Goal: Browse casually: Explore the website without a specific task or goal

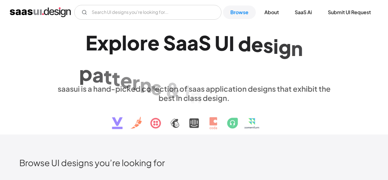
scroll to position [153, 0]
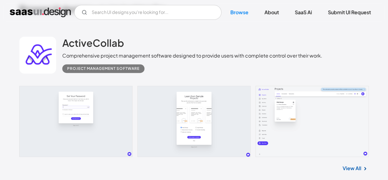
click at [344, 171] on link "View All" at bounding box center [352, 167] width 19 height 7
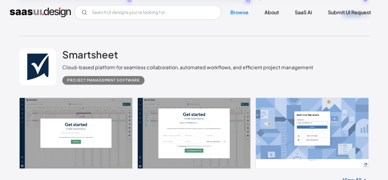
scroll to position [368, 0]
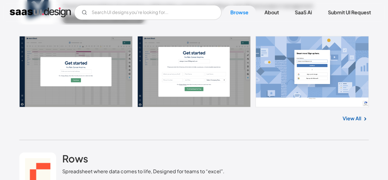
click at [348, 117] on link "View All" at bounding box center [352, 117] width 19 height 7
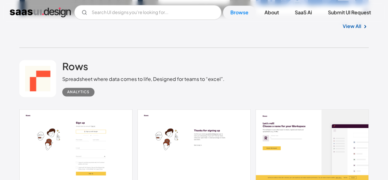
scroll to position [522, 0]
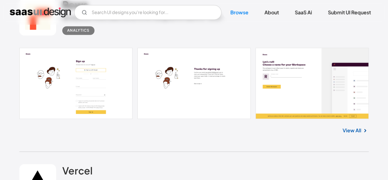
click at [354, 130] on link "View All" at bounding box center [352, 129] width 19 height 7
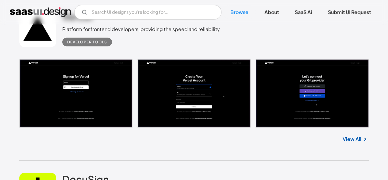
scroll to position [706, 0]
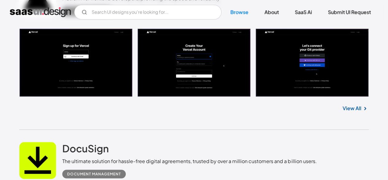
click at [344, 106] on link "View All" at bounding box center [352, 107] width 19 height 7
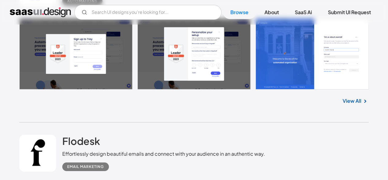
scroll to position [982, 0]
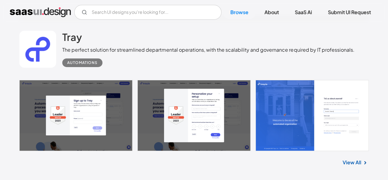
click at [362, 168] on div "View All" at bounding box center [194, 161] width 350 height 20
click at [360, 160] on link "View All" at bounding box center [352, 161] width 19 height 7
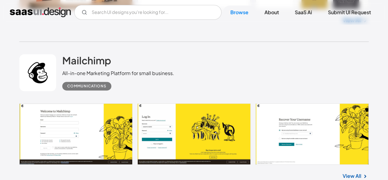
scroll to position [1320, 0]
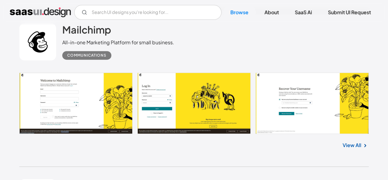
click at [347, 143] on link "View All" at bounding box center [352, 144] width 19 height 7
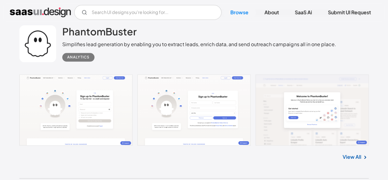
click at [354, 156] on link "View All" at bounding box center [352, 156] width 19 height 7
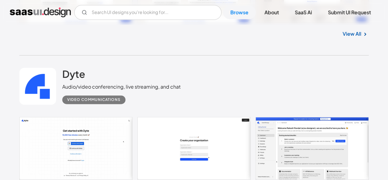
scroll to position [1627, 0]
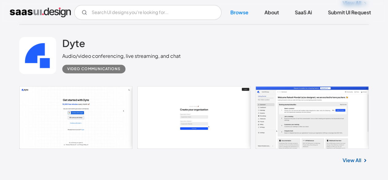
click at [353, 158] on link "View All" at bounding box center [352, 159] width 19 height 7
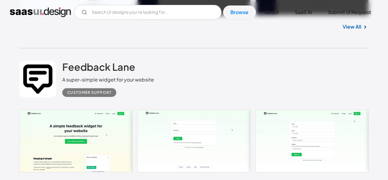
scroll to position [2118, 0]
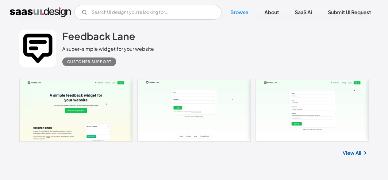
click at [350, 151] on link "View All" at bounding box center [352, 152] width 19 height 7
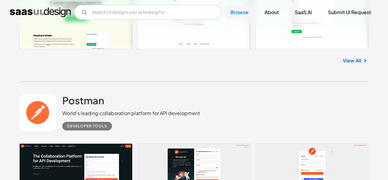
scroll to position [2271, 0]
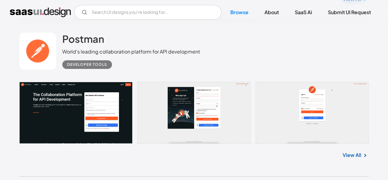
click at [352, 154] on link "View All" at bounding box center [352, 154] width 19 height 7
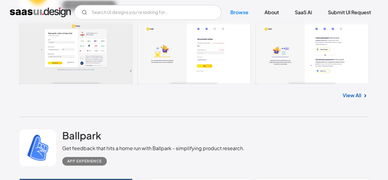
scroll to position [2425, 0]
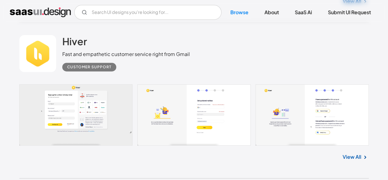
click at [352, 153] on link "View All" at bounding box center [352, 156] width 19 height 7
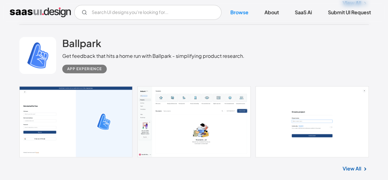
scroll to position [2609, 0]
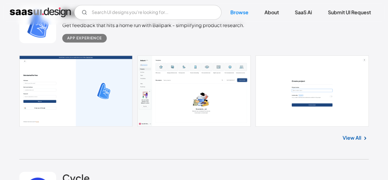
click at [356, 136] on link "View All" at bounding box center [352, 137] width 19 height 7
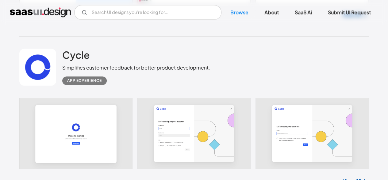
scroll to position [2823, 0]
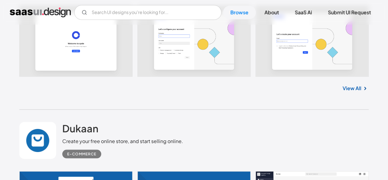
click at [357, 89] on link "View All" at bounding box center [352, 87] width 19 height 7
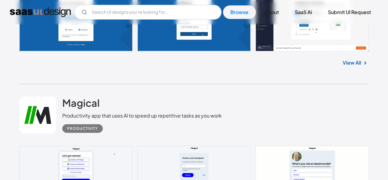
scroll to position [3100, 0]
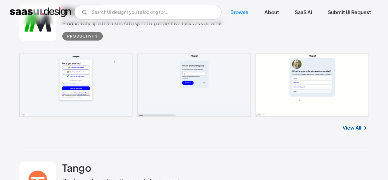
click at [360, 127] on link "View All" at bounding box center [352, 127] width 19 height 7
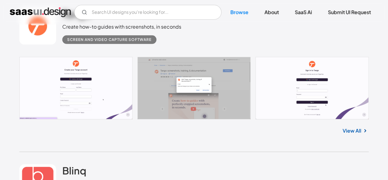
scroll to position [3222, 0]
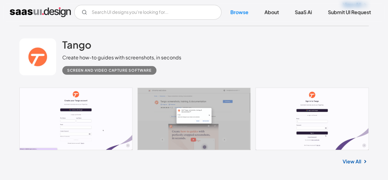
click at [356, 158] on link "View All" at bounding box center [352, 160] width 19 height 7
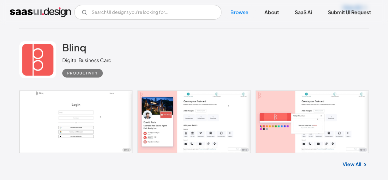
scroll to position [3407, 0]
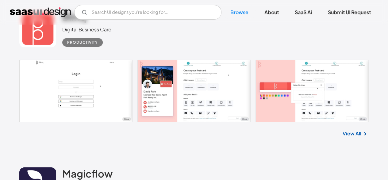
click at [360, 128] on div "View All" at bounding box center [194, 132] width 350 height 20
click at [354, 133] on link "View All" at bounding box center [352, 133] width 19 height 7
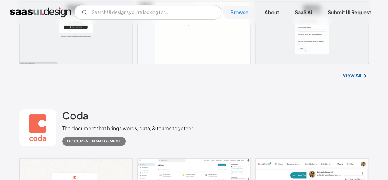
scroll to position [3529, 0]
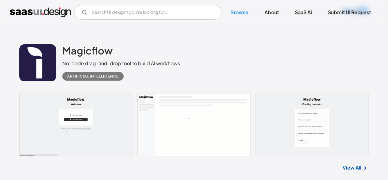
click at [346, 165] on link "View All" at bounding box center [352, 167] width 19 height 7
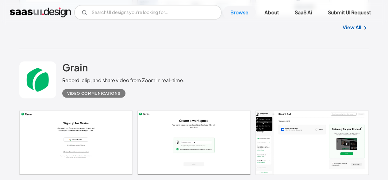
scroll to position [3898, 0]
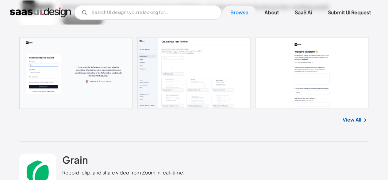
click at [353, 121] on link "View All" at bounding box center [352, 119] width 19 height 7
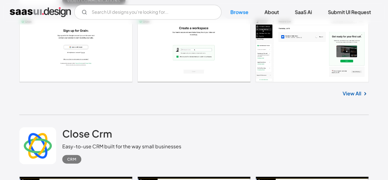
scroll to position [4051, 0]
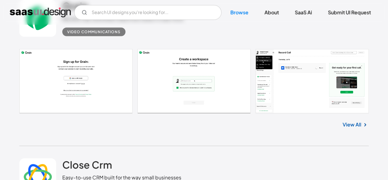
click at [355, 124] on link "View All" at bounding box center [352, 123] width 19 height 7
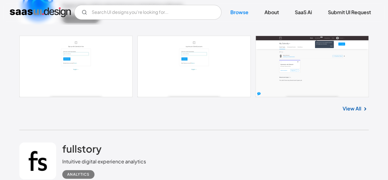
scroll to position [4665, 0]
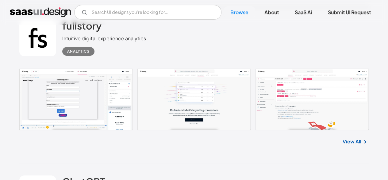
click at [357, 141] on link "View All" at bounding box center [352, 140] width 19 height 7
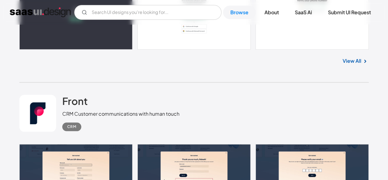
scroll to position [4849, 0]
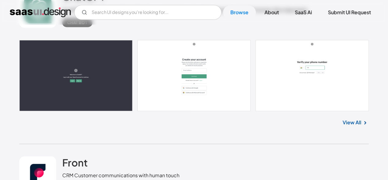
click at [350, 121] on link "View All" at bounding box center [352, 121] width 19 height 7
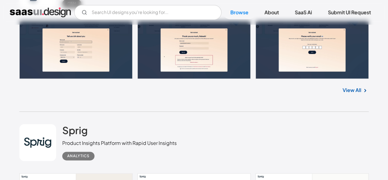
scroll to position [4972, 0]
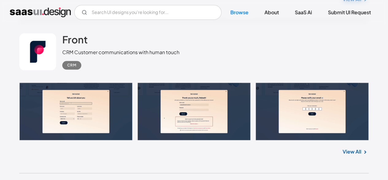
click at [351, 150] on link "View All" at bounding box center [352, 151] width 19 height 7
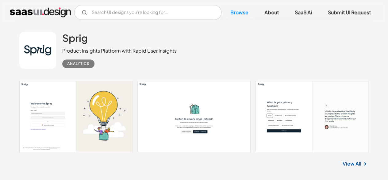
scroll to position [5156, 0]
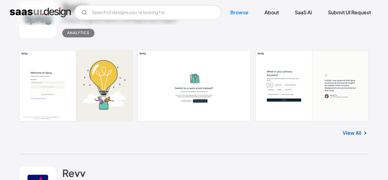
click at [349, 131] on link "View All" at bounding box center [352, 132] width 19 height 7
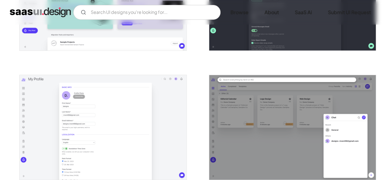
scroll to position [1289, 0]
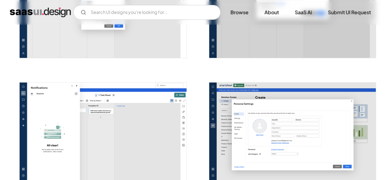
scroll to position [1503, 0]
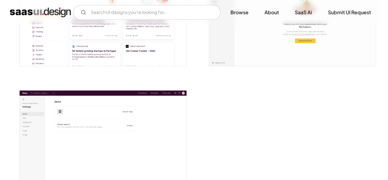
scroll to position [1409, 0]
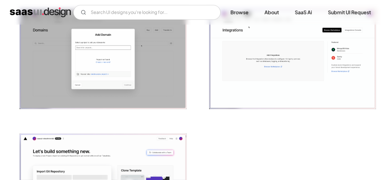
scroll to position [1409, 0]
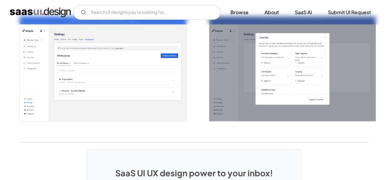
scroll to position [1348, 0]
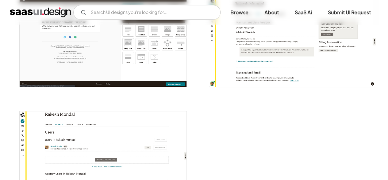
scroll to position [1467, 0]
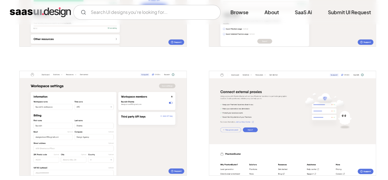
scroll to position [1134, 0]
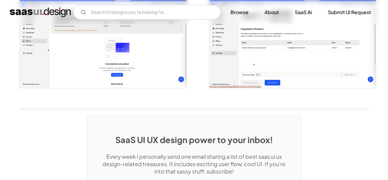
scroll to position [1136, 0]
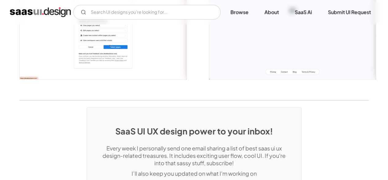
scroll to position [797, 0]
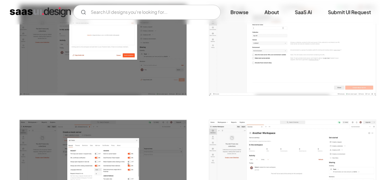
scroll to position [859, 0]
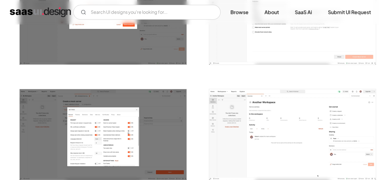
click at [295, 115] on img "open lightbox" at bounding box center [292, 134] width 167 height 91
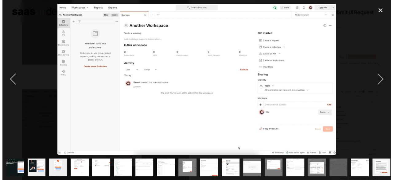
scroll to position [866, 0]
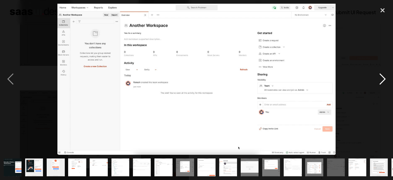
click at [379, 77] on div "next image" at bounding box center [382, 79] width 21 height 151
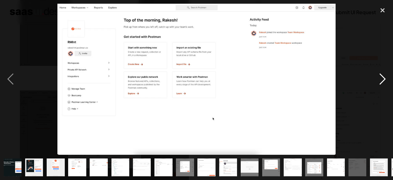
click at [379, 77] on div "next image" at bounding box center [382, 79] width 21 height 151
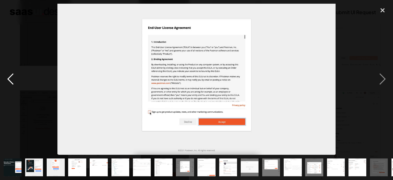
click at [17, 76] on div "previous image" at bounding box center [10, 79] width 21 height 151
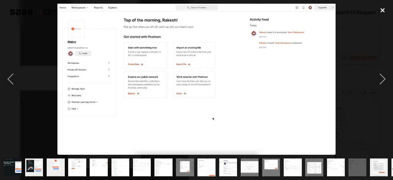
click at [386, 6] on div "close lightbox" at bounding box center [382, 11] width 21 height 14
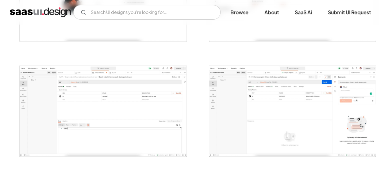
scroll to position [1350, 0]
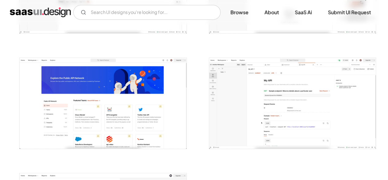
click at [272, 106] on img "open lightbox" at bounding box center [292, 103] width 167 height 91
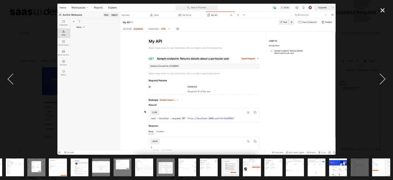
scroll to position [0, 149]
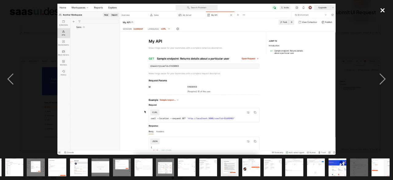
click at [384, 11] on div "close lightbox" at bounding box center [382, 11] width 21 height 14
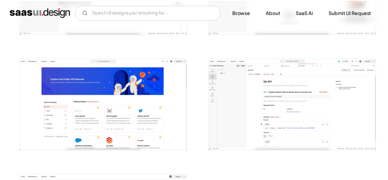
scroll to position [0, 0]
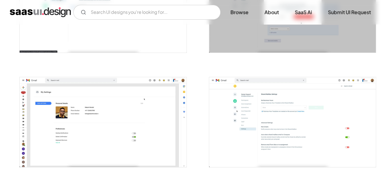
scroll to position [1012, 0]
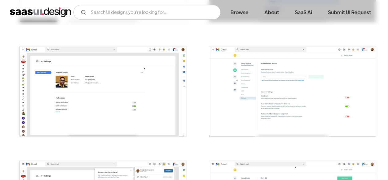
click at [298, 97] on img "open lightbox" at bounding box center [292, 91] width 167 height 90
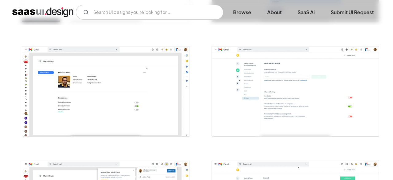
scroll to position [1020, 0]
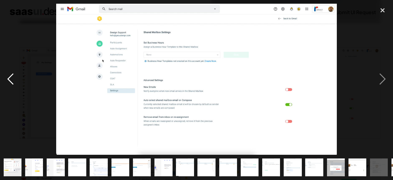
click at [9, 75] on div "previous image" at bounding box center [10, 79] width 21 height 151
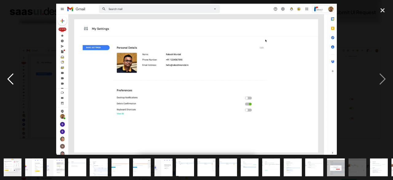
click at [9, 75] on div "previous image" at bounding box center [10, 79] width 21 height 151
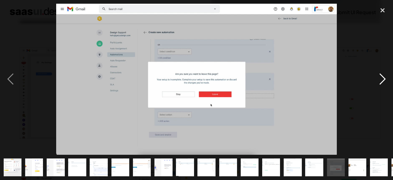
click at [388, 83] on div "next image" at bounding box center [382, 79] width 21 height 151
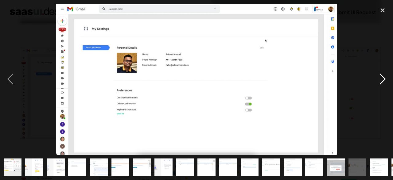
click at [388, 83] on div "next image" at bounding box center [382, 79] width 21 height 151
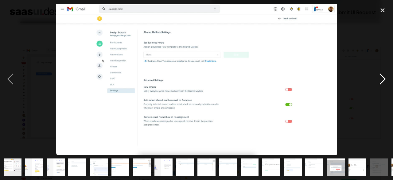
click at [388, 83] on div "next image" at bounding box center [382, 79] width 21 height 151
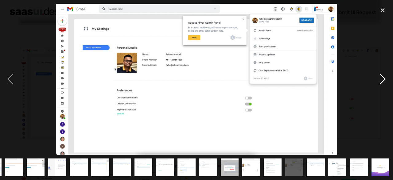
scroll to position [0, 106]
click at [388, 83] on div "next image" at bounding box center [382, 79] width 21 height 151
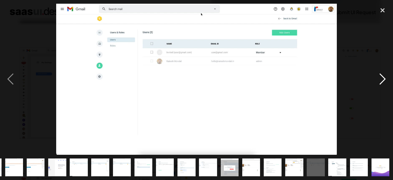
click at [388, 83] on div "next image" at bounding box center [382, 79] width 21 height 151
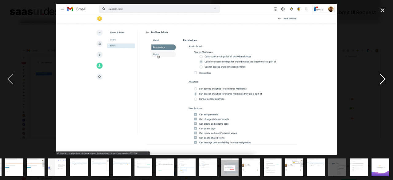
click at [388, 83] on div "next image" at bounding box center [382, 79] width 21 height 151
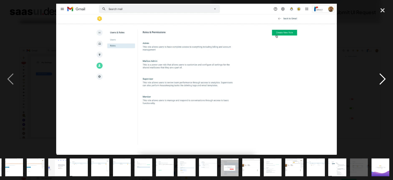
click at [388, 83] on div "next image" at bounding box center [382, 79] width 21 height 151
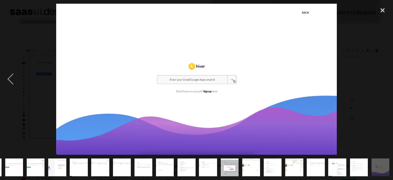
click at [388, 83] on div "next image" at bounding box center [382, 79] width 21 height 151
click at [16, 76] on div "previous image" at bounding box center [10, 79] width 21 height 151
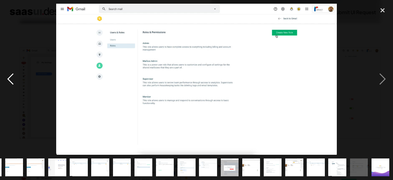
click at [16, 76] on div "previous image" at bounding box center [10, 79] width 21 height 151
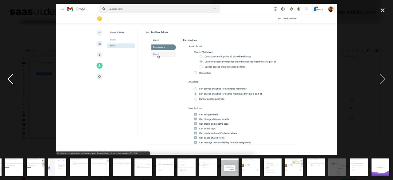
click at [16, 76] on div "previous image" at bounding box center [10, 79] width 21 height 151
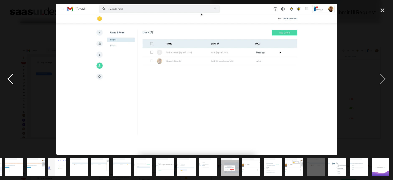
click at [16, 76] on div "previous image" at bounding box center [10, 79] width 21 height 151
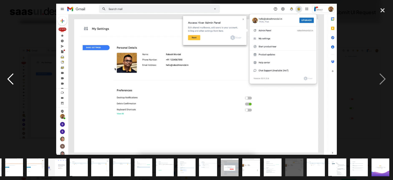
click at [16, 76] on div "previous image" at bounding box center [10, 79] width 21 height 151
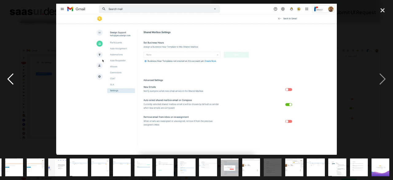
click at [16, 76] on div "previous image" at bounding box center [10, 79] width 21 height 151
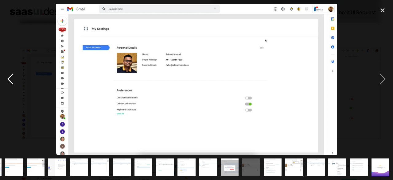
click at [16, 74] on div "previous image" at bounding box center [10, 79] width 21 height 151
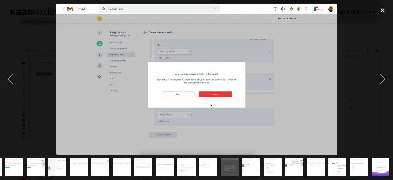
click at [381, 9] on div "close lightbox" at bounding box center [382, 11] width 21 height 14
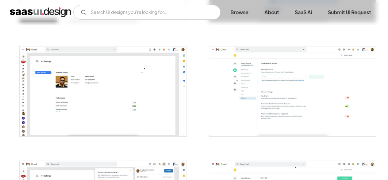
scroll to position [1196, 0]
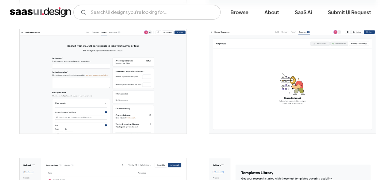
scroll to position [857, 0]
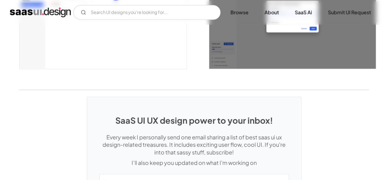
scroll to position [1473, 0]
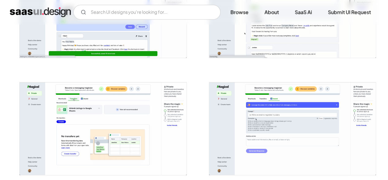
scroll to position [824, 0]
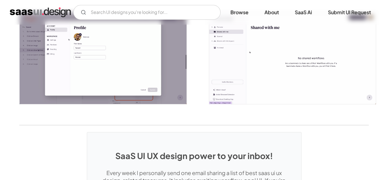
scroll to position [1257, 0]
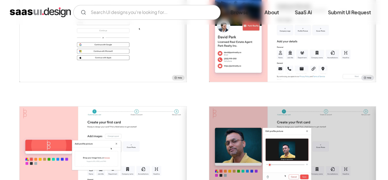
scroll to position [184, 0]
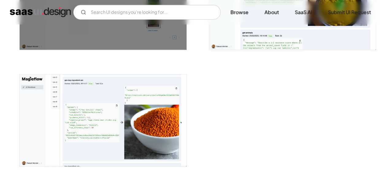
scroll to position [946, 0]
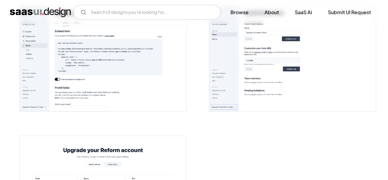
scroll to position [1197, 0]
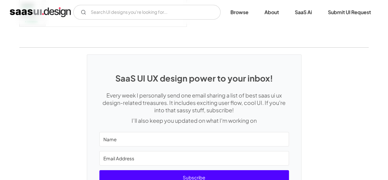
scroll to position [951, 0]
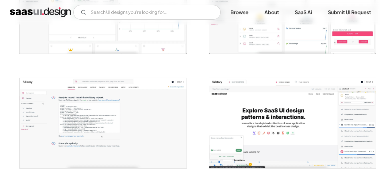
scroll to position [951, 0]
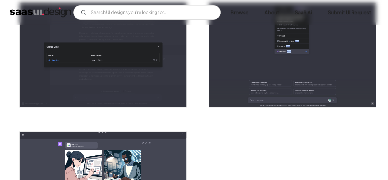
scroll to position [1588, 0]
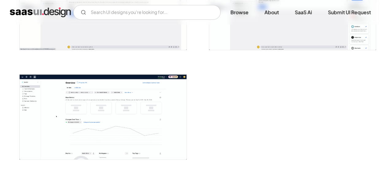
scroll to position [1412, 0]
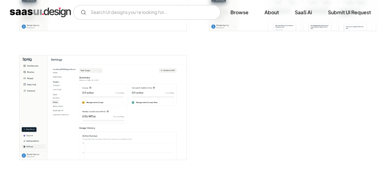
scroll to position [1408, 0]
